Goal: Information Seeking & Learning: Learn about a topic

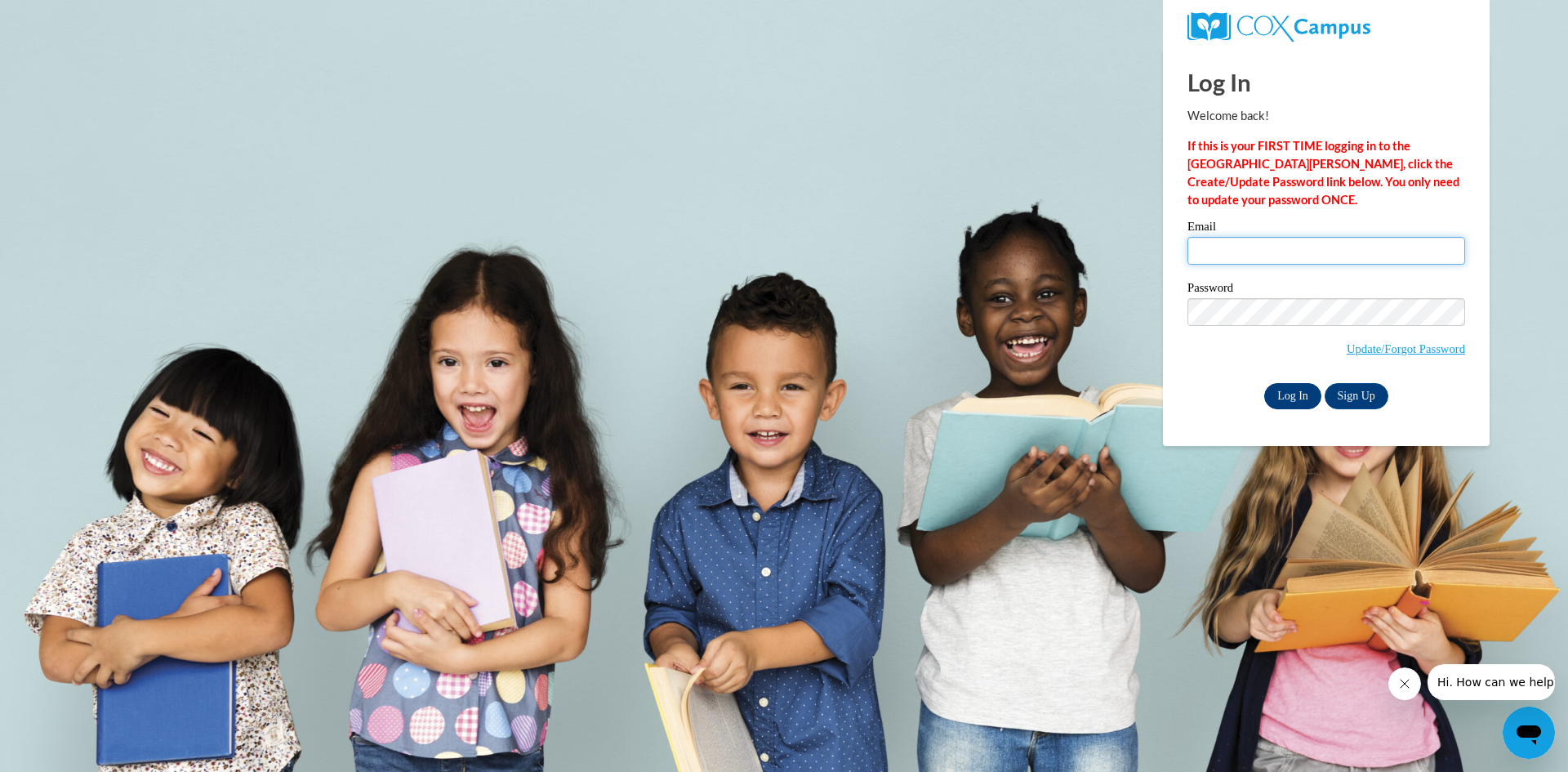
type input "salinm7@collierschools.com"
click at [1282, 395] on input "Log In" at bounding box center [1292, 396] width 57 height 26
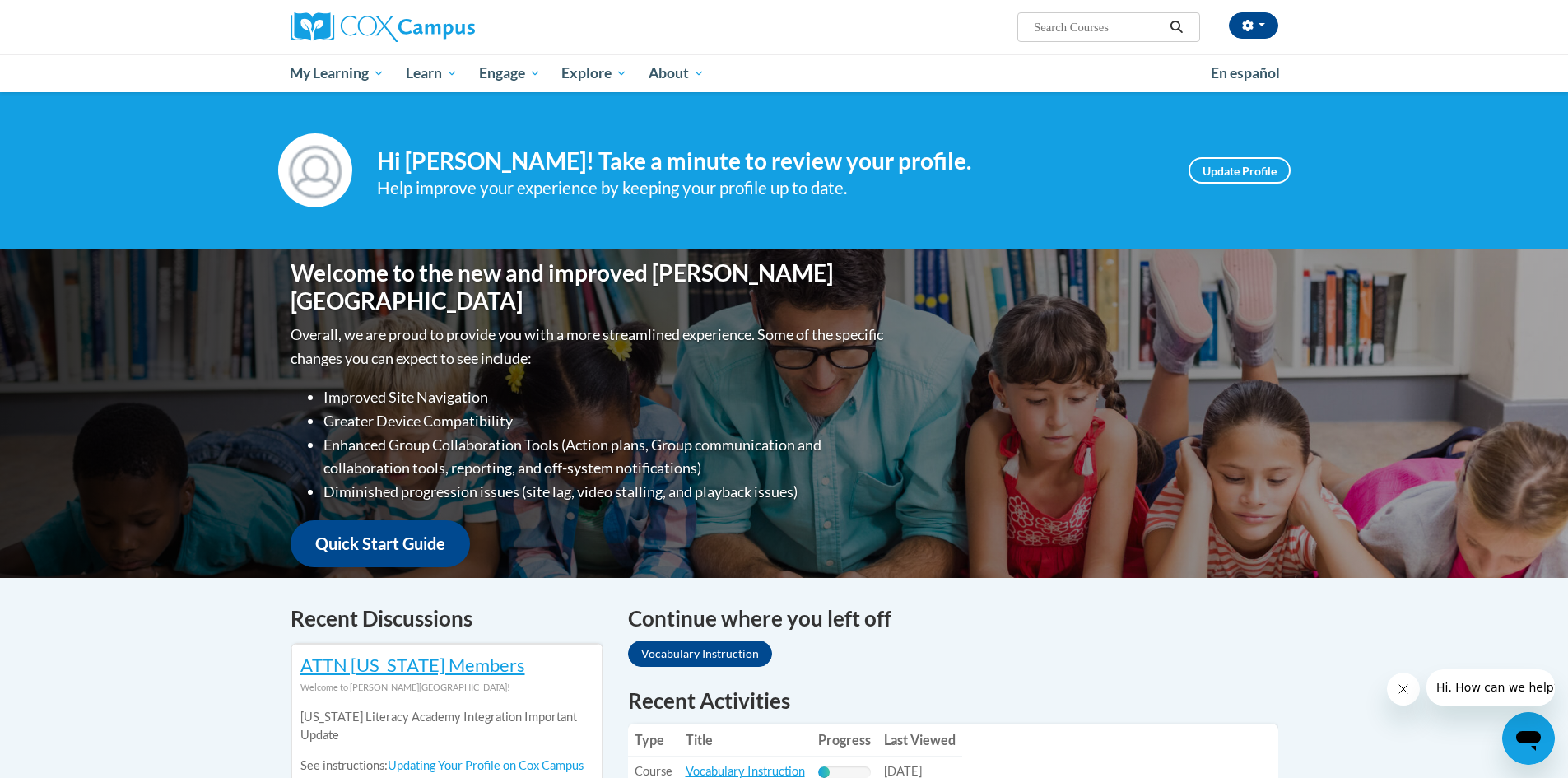
scroll to position [411, 0]
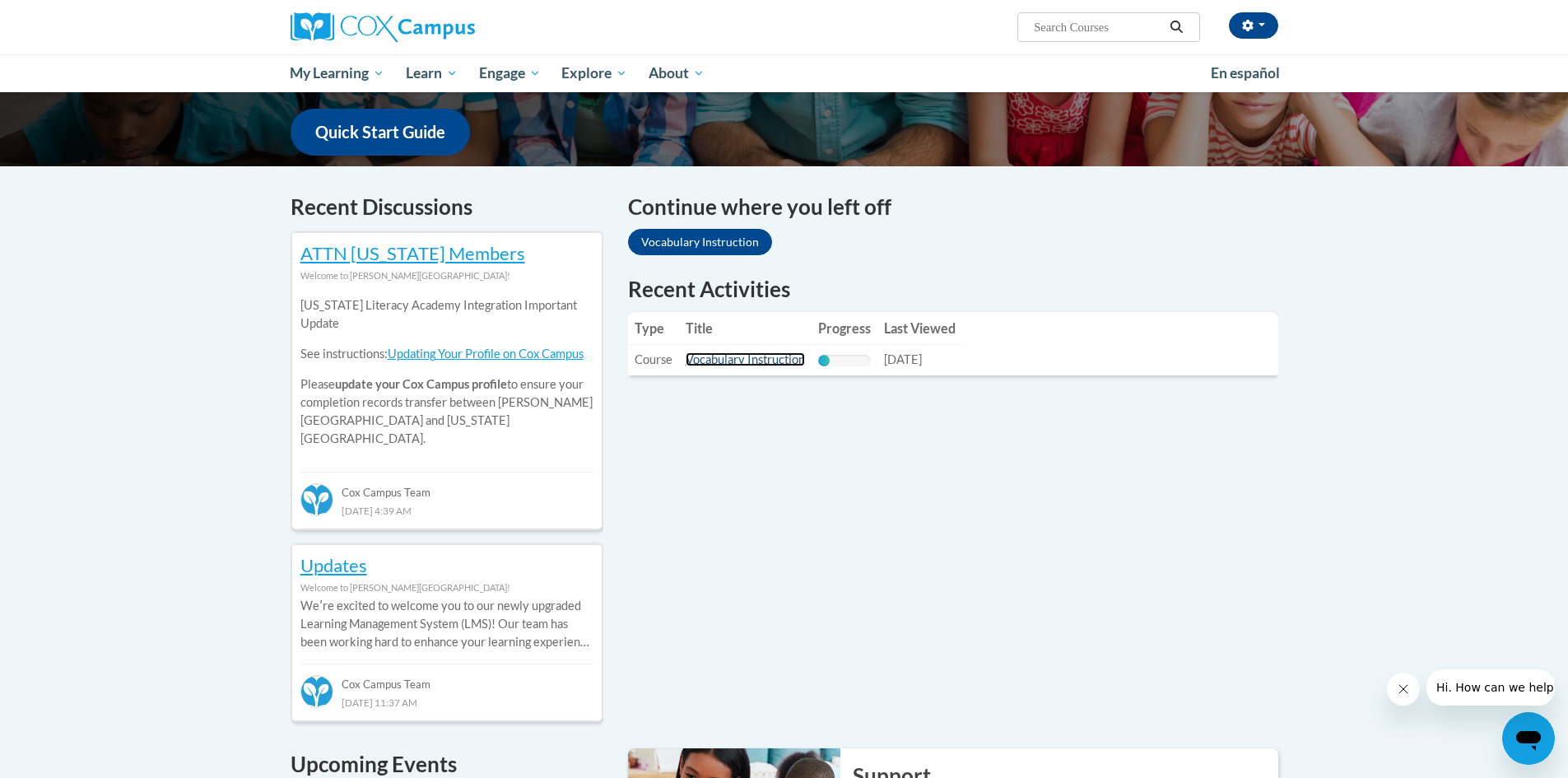
drag, startPoint x: 755, startPoint y: 361, endPoint x: 1580, endPoint y: 768, distance: 919.9
click at [755, 361] on link "Vocabulary Instruction" at bounding box center [745, 358] width 120 height 14
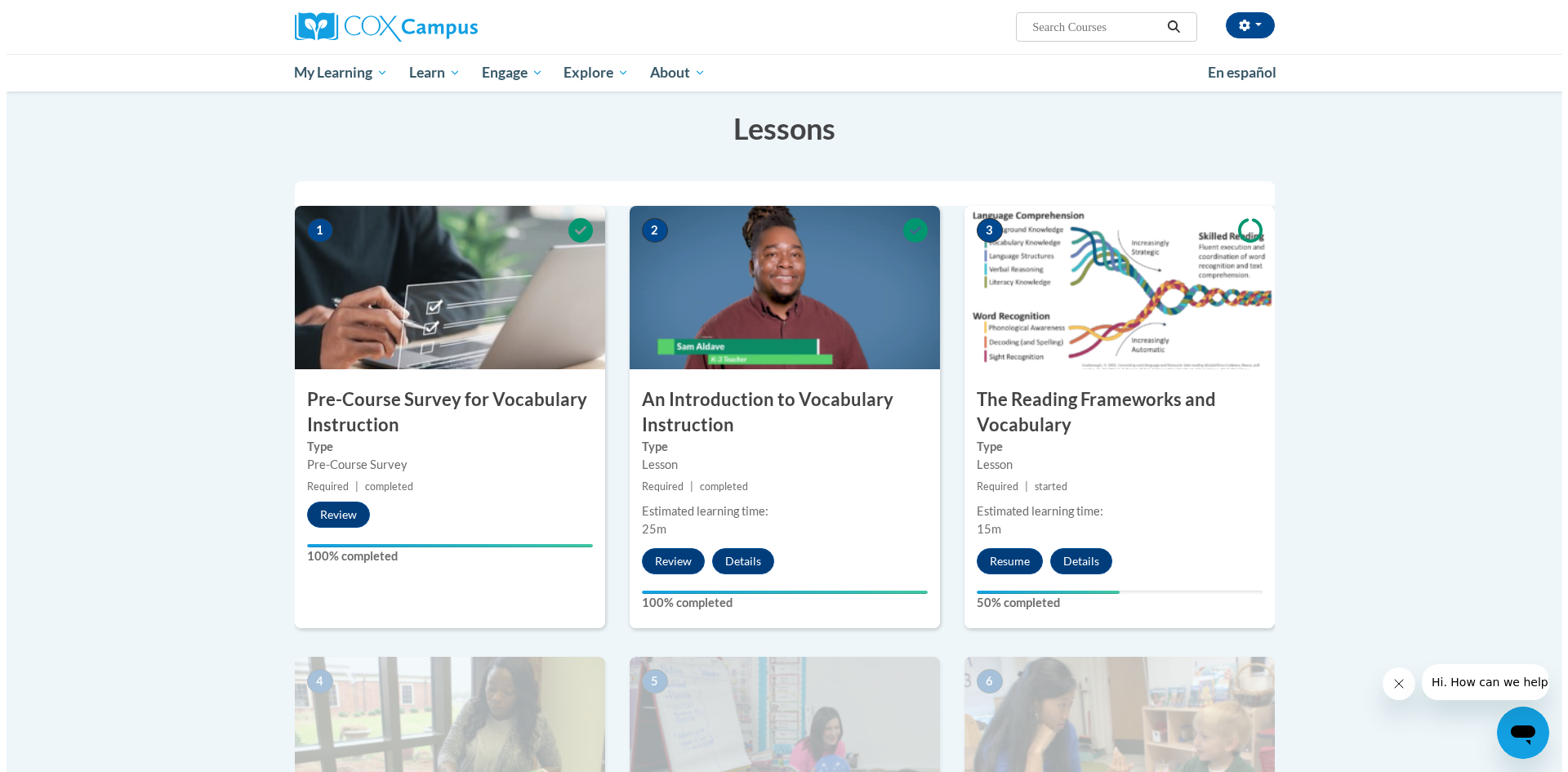
scroll to position [490, 0]
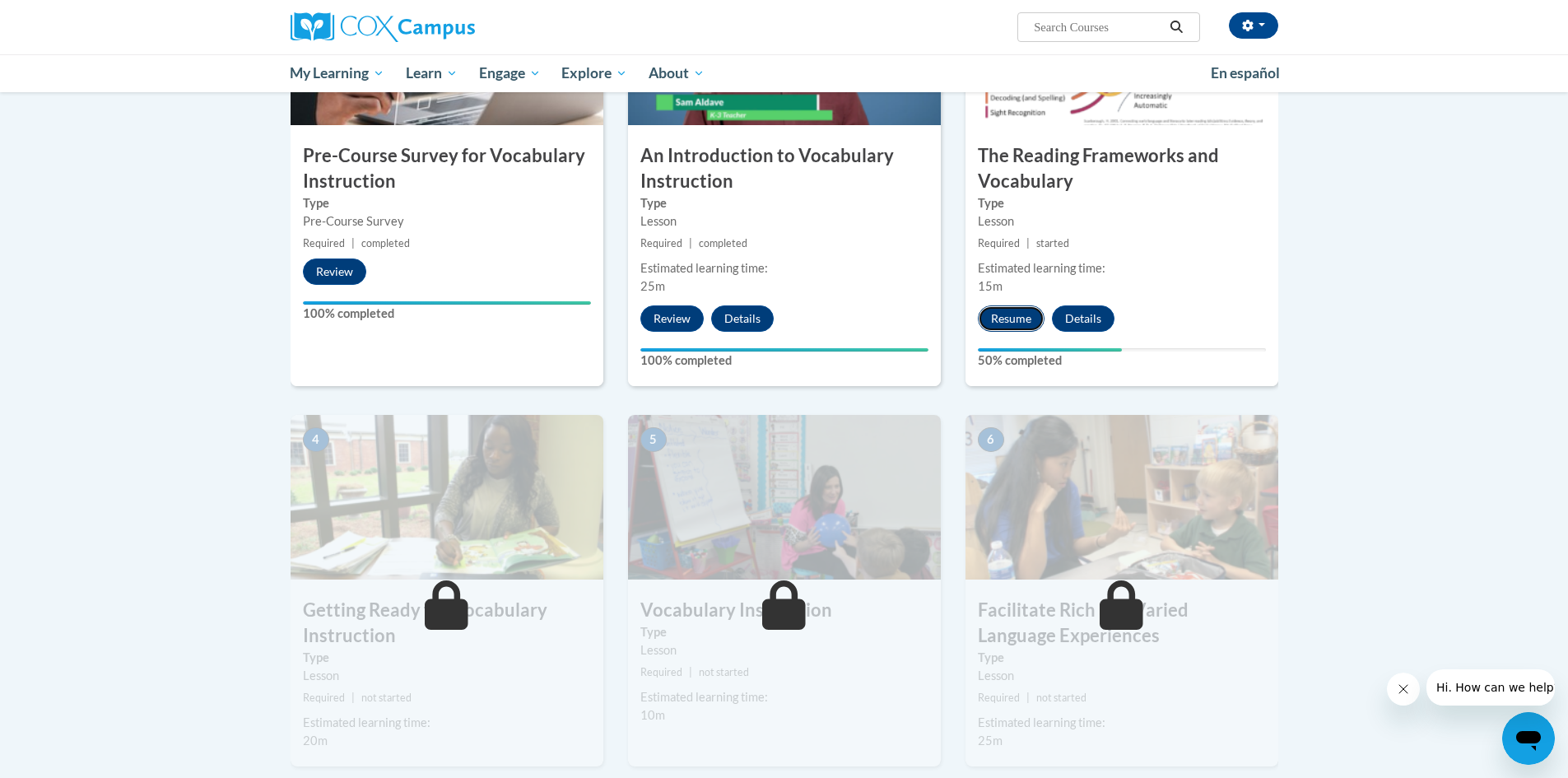
click at [1005, 310] on button "Resume" at bounding box center [1011, 319] width 67 height 26
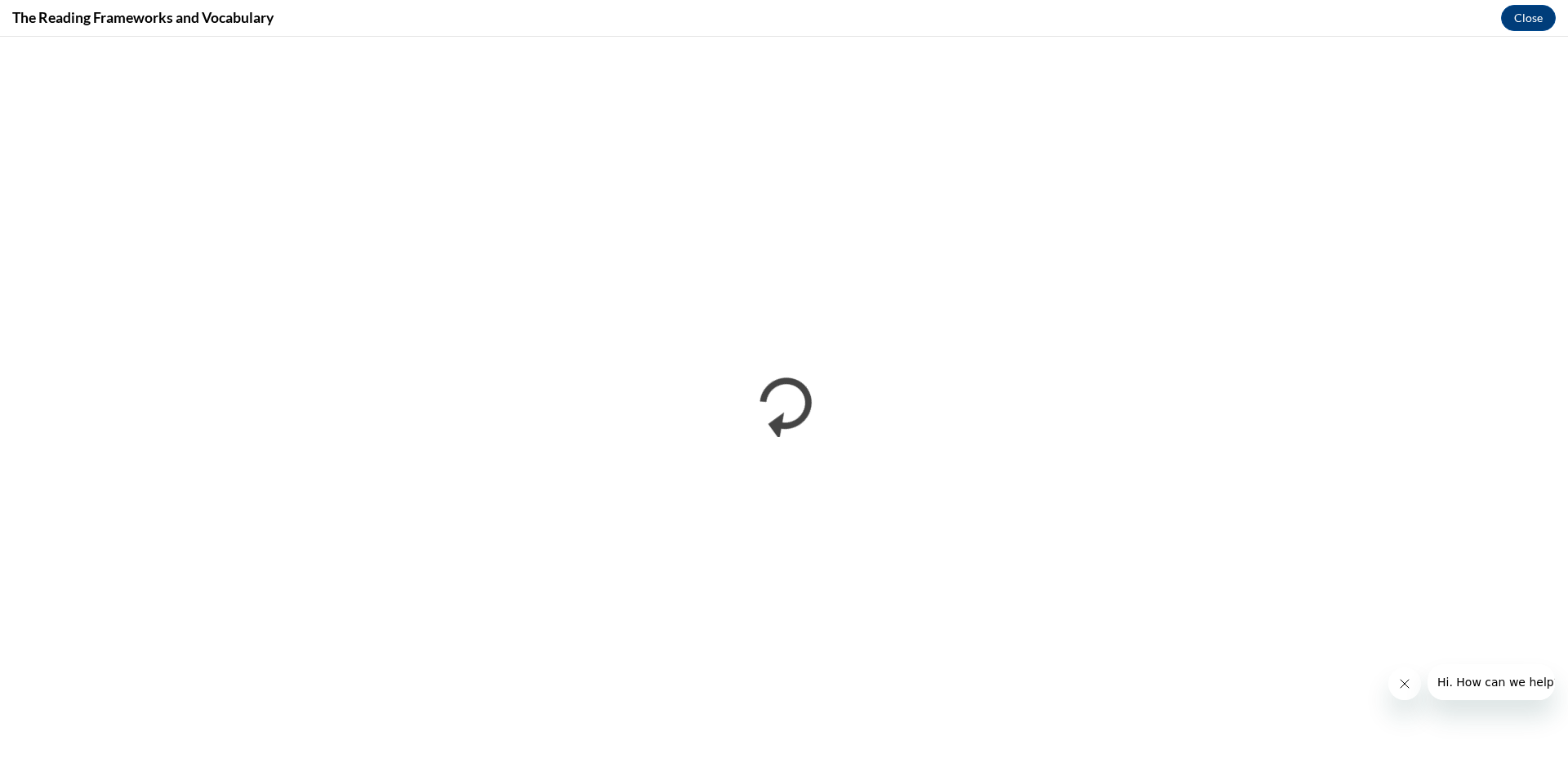
scroll to position [0, 0]
